Goal: Task Accomplishment & Management: Manage account settings

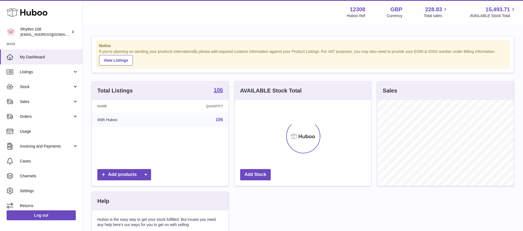
scroll to position [86, 137]
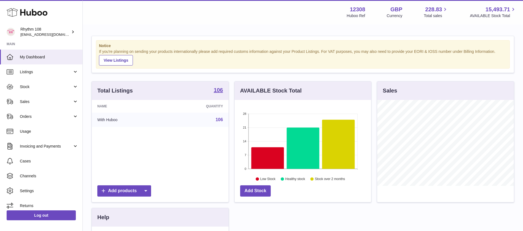
click at [121, 25] on div "Notice If you're planning on sending your products internationally please add r…" at bounding box center [303, 169] width 440 height 289
click at [122, 23] on div "Menu Huboo 12308 Huboo Ref GBP Currency 228.83 Total sales 15,493.71 AVAILABLE …" at bounding box center [303, 12] width 440 height 24
click at [54, 84] on span "Stock" at bounding box center [46, 86] width 53 height 5
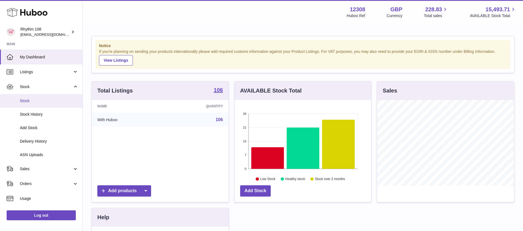
click at [44, 99] on span "Stock" at bounding box center [49, 100] width 58 height 5
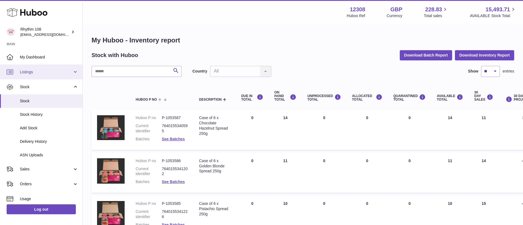
click at [38, 70] on span "Listings" at bounding box center [46, 72] width 53 height 5
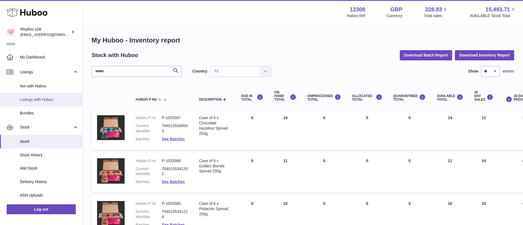
click at [45, 98] on span "Listings with Huboo" at bounding box center [49, 99] width 58 height 5
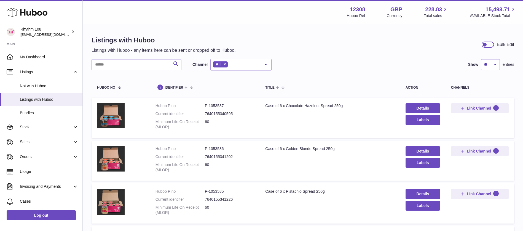
click at [45, 98] on span "Listings with Huboo" at bounding box center [49, 99] width 58 height 5
click at [254, 41] on div "Listings with Huboo Listings with Huboo - any items here can be sent or dropped…" at bounding box center [303, 45] width 423 height 18
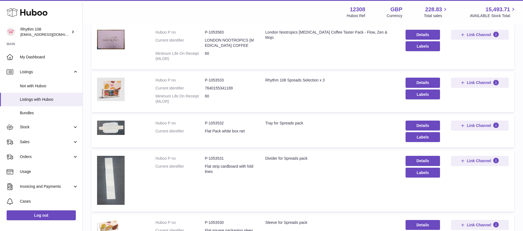
scroll to position [205, 0]
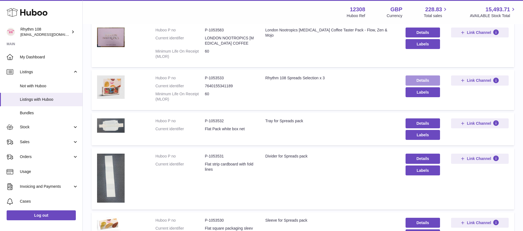
click at [424, 77] on link "Details" at bounding box center [423, 81] width 34 height 10
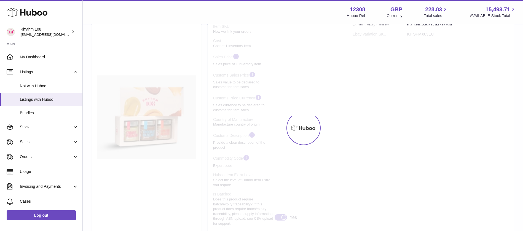
scroll to position [25, 0]
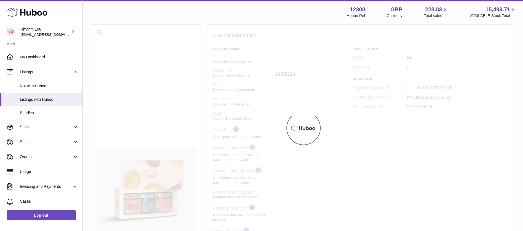
select select
select select "****"
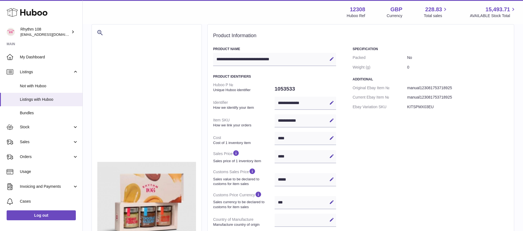
drag, startPoint x: 309, startPoint y: 121, endPoint x: 279, endPoint y: 121, distance: 29.5
click at [279, 121] on div "**********" at bounding box center [306, 120] width 62 height 13
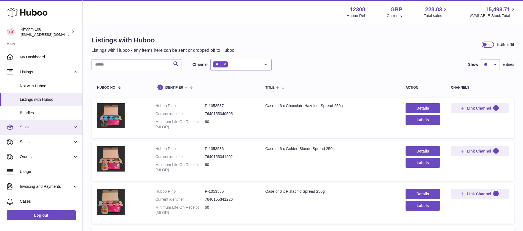
click at [26, 127] on span "Stock" at bounding box center [46, 127] width 53 height 5
